Goal: Task Accomplishment & Management: Use online tool/utility

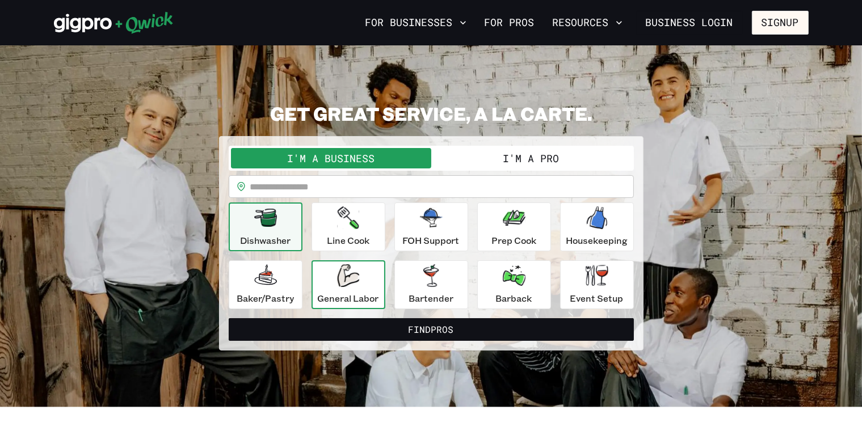
click at [356, 292] on p "General Labor" at bounding box center [348, 299] width 61 height 14
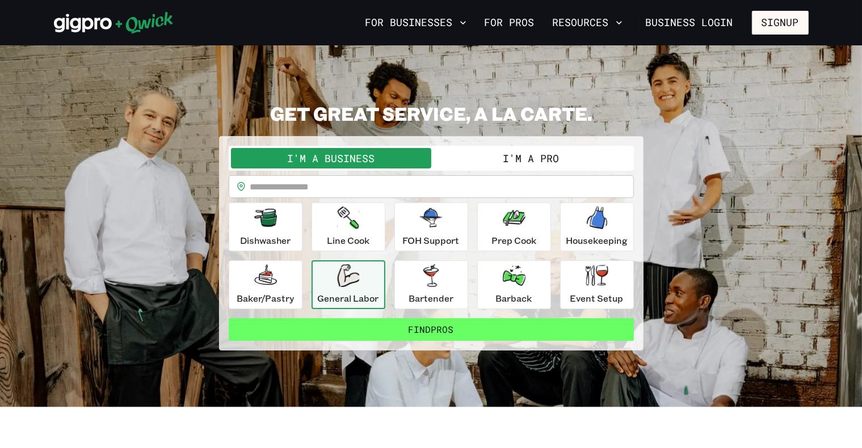
click at [374, 332] on button "Find Pros" at bounding box center [431, 329] width 405 height 23
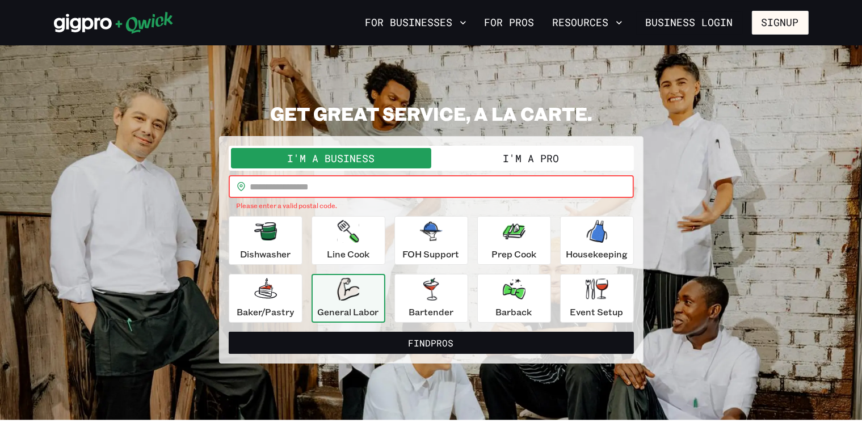
click at [342, 184] on input "text" at bounding box center [442, 186] width 384 height 23
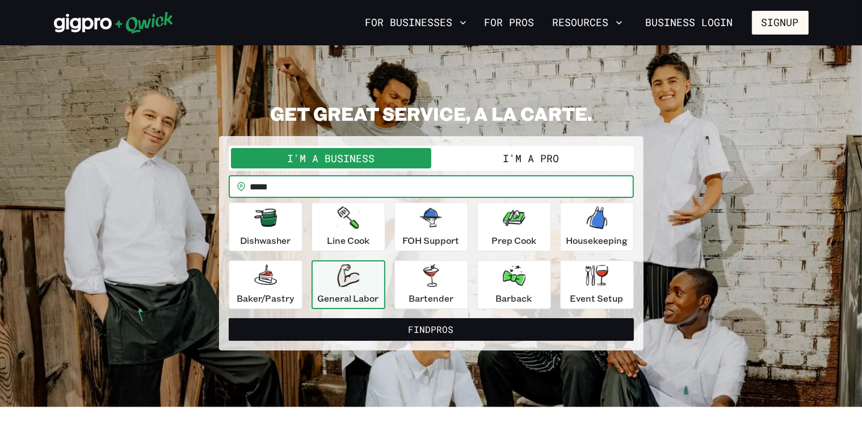
type input "*****"
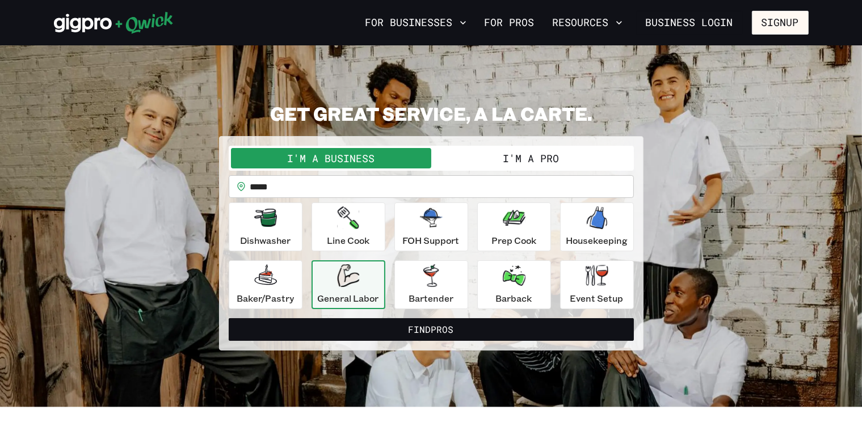
click at [549, 156] on button "I'm a Pro" at bounding box center [531, 158] width 200 height 20
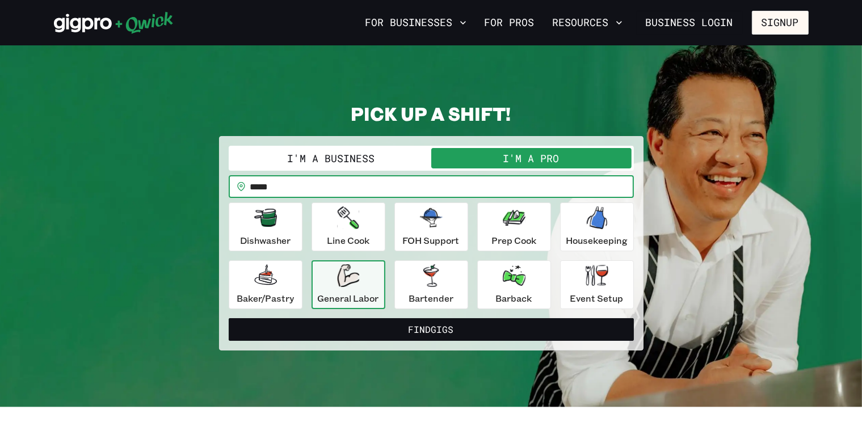
click at [348, 188] on input "*****" at bounding box center [442, 186] width 384 height 23
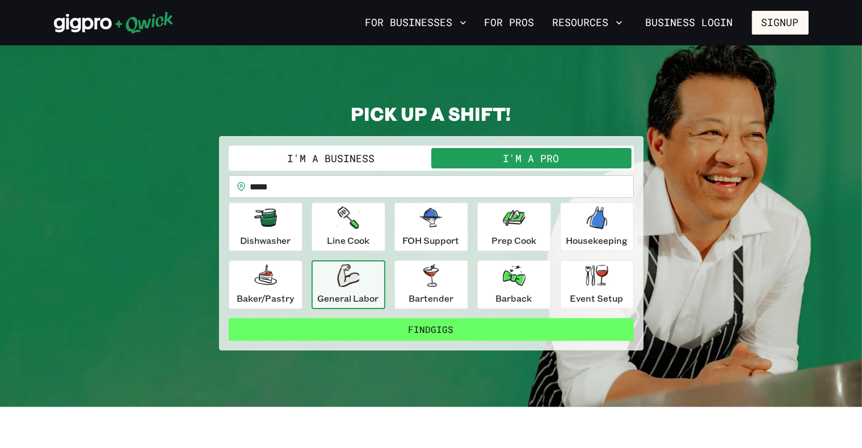
click at [436, 325] on button "Find Gigs" at bounding box center [431, 329] width 405 height 23
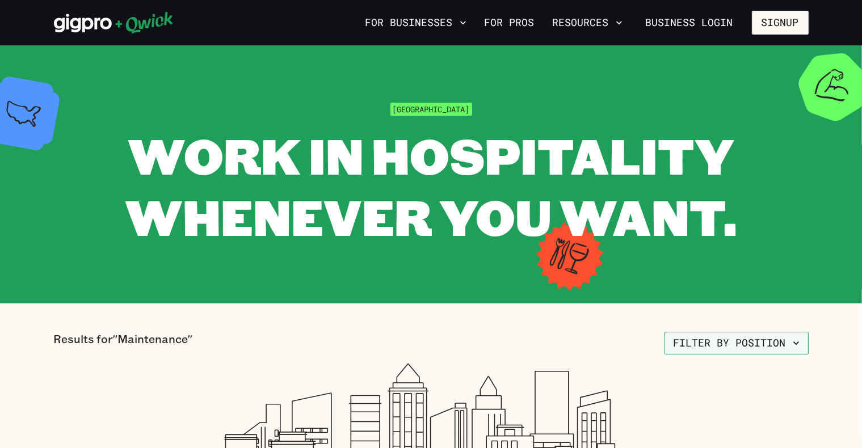
click at [793, 335] on button "Filter by position" at bounding box center [736, 343] width 144 height 23
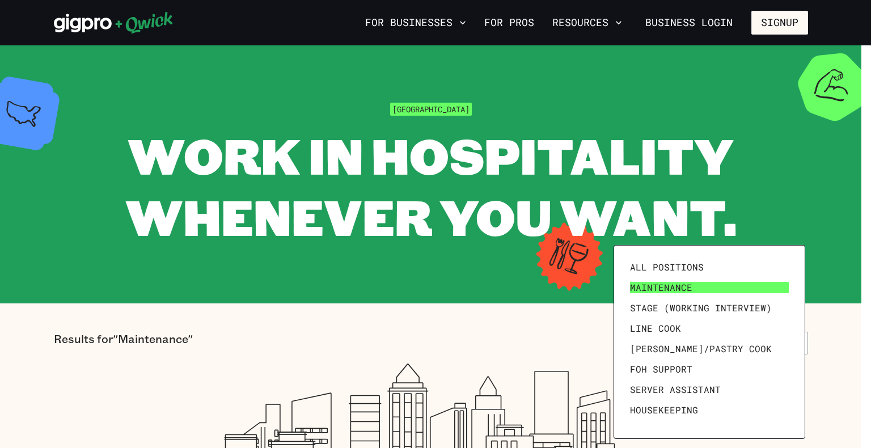
click at [721, 287] on link "Maintenance" at bounding box center [710, 287] width 168 height 20
click at [603, 151] on div at bounding box center [435, 224] width 871 height 448
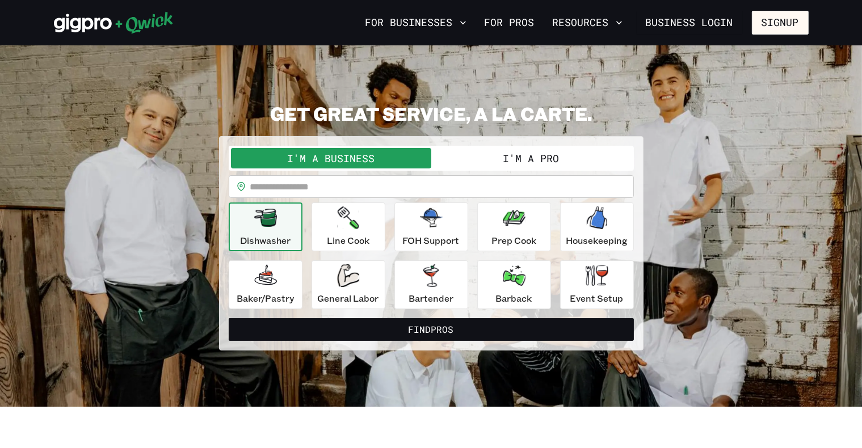
click at [545, 153] on button "I'm a Pro" at bounding box center [531, 158] width 200 height 20
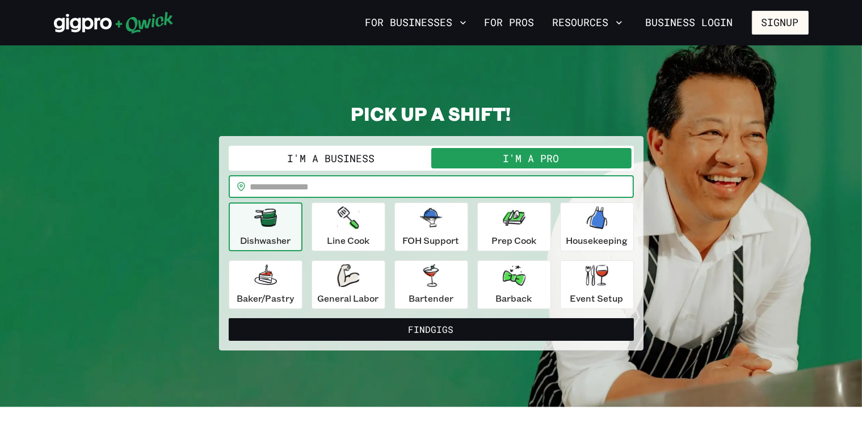
click at [337, 184] on input "text" at bounding box center [442, 186] width 384 height 23
type input "*****"
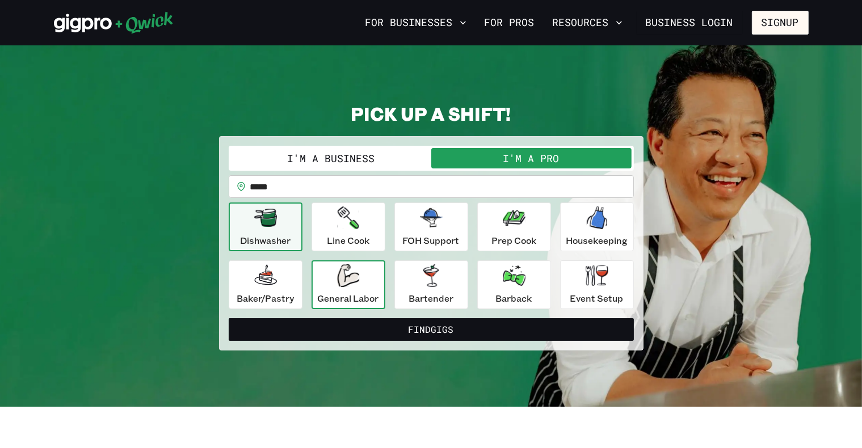
click at [342, 272] on icon "button" at bounding box center [348, 275] width 22 height 23
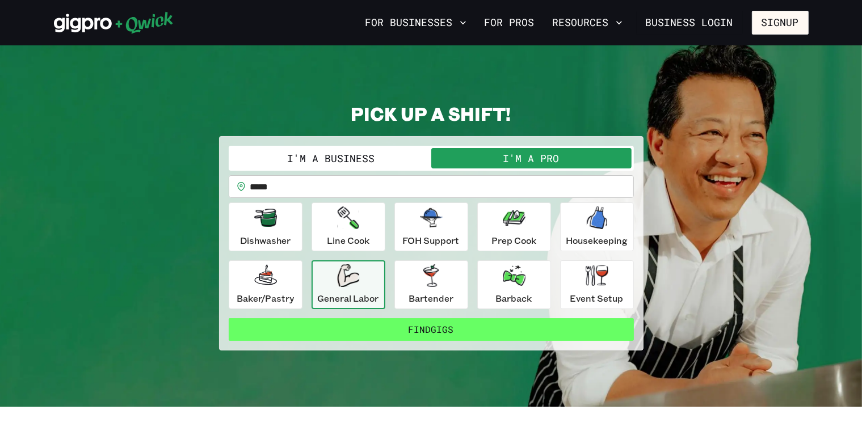
click at [393, 333] on button "Find Gigs" at bounding box center [431, 329] width 405 height 23
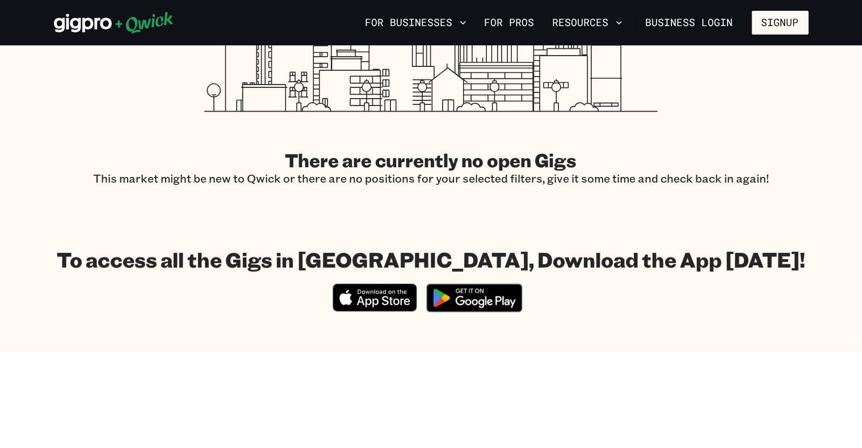
scroll to position [431, 0]
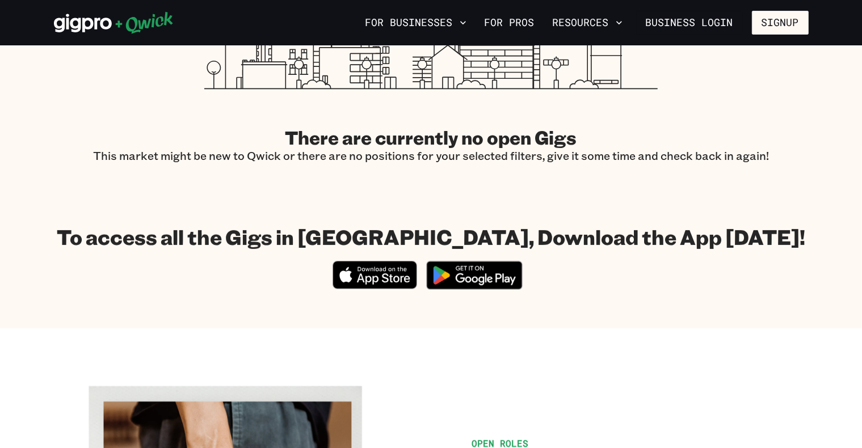
click at [294, 55] on icon at bounding box center [431, 10] width 454 height 157
